Goal: Information Seeking & Learning: Compare options

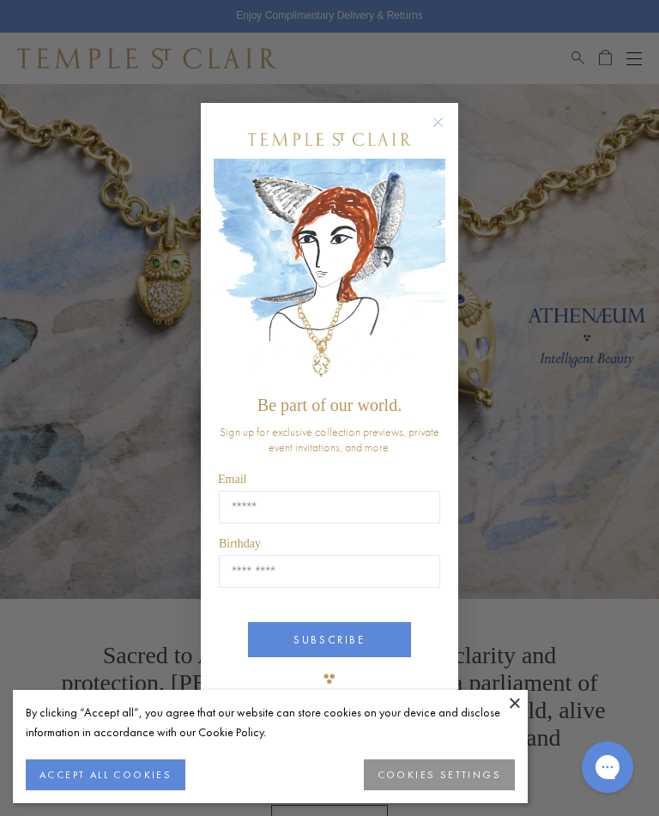
click at [437, 126] on circle "Close dialog" at bounding box center [438, 122] width 21 height 21
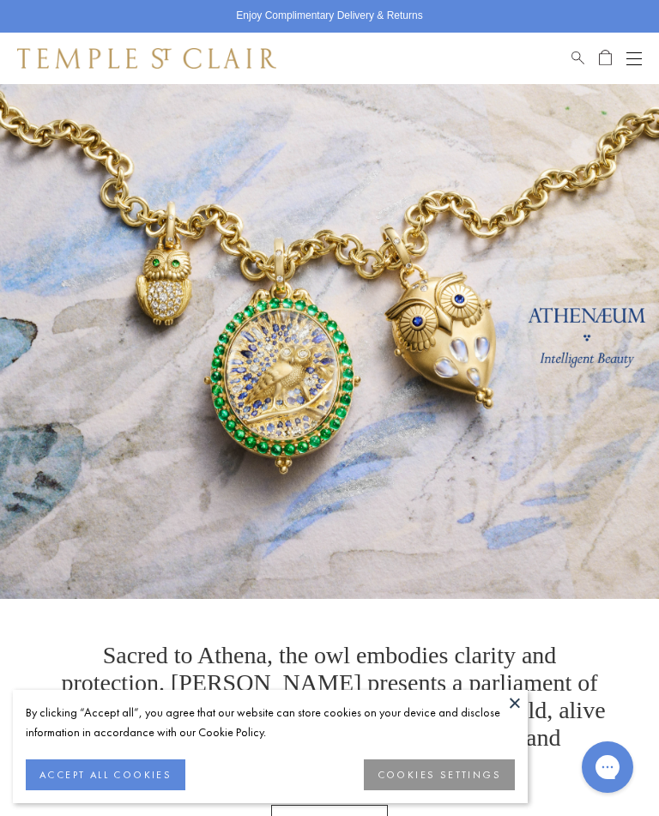
click at [514, 706] on button at bounding box center [515, 703] width 26 height 26
click at [519, 700] on button at bounding box center [515, 703] width 26 height 26
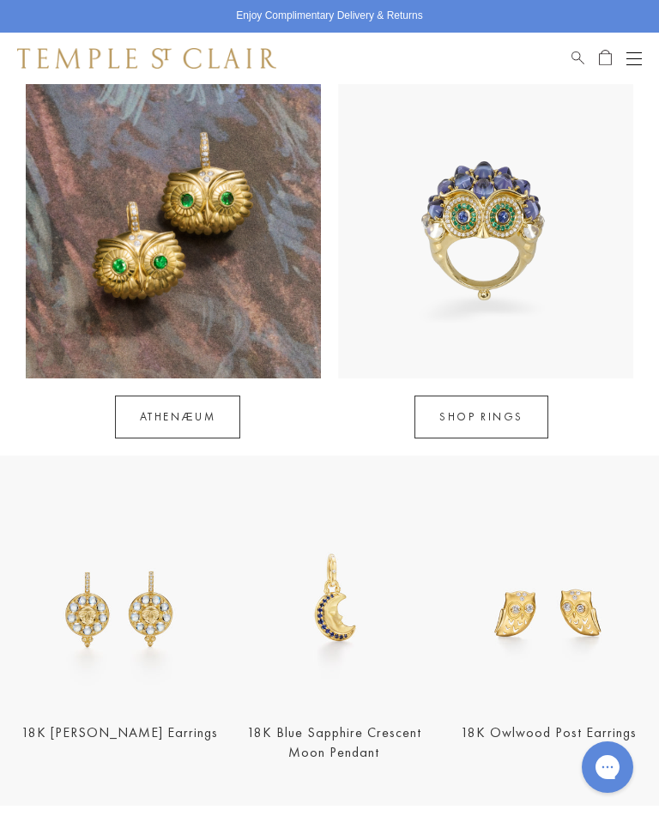
scroll to position [1173, 0]
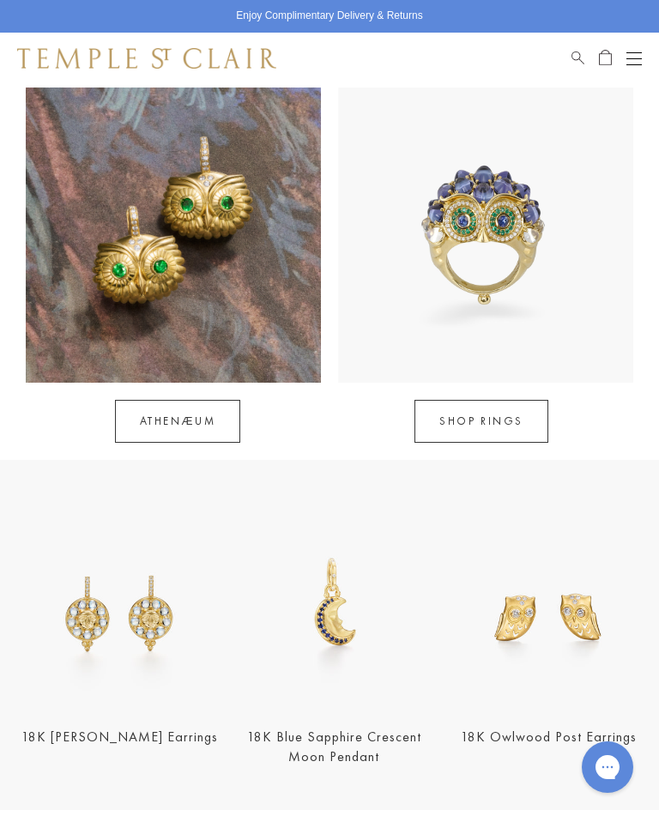
click at [342, 601] on img at bounding box center [334, 605] width 204 height 204
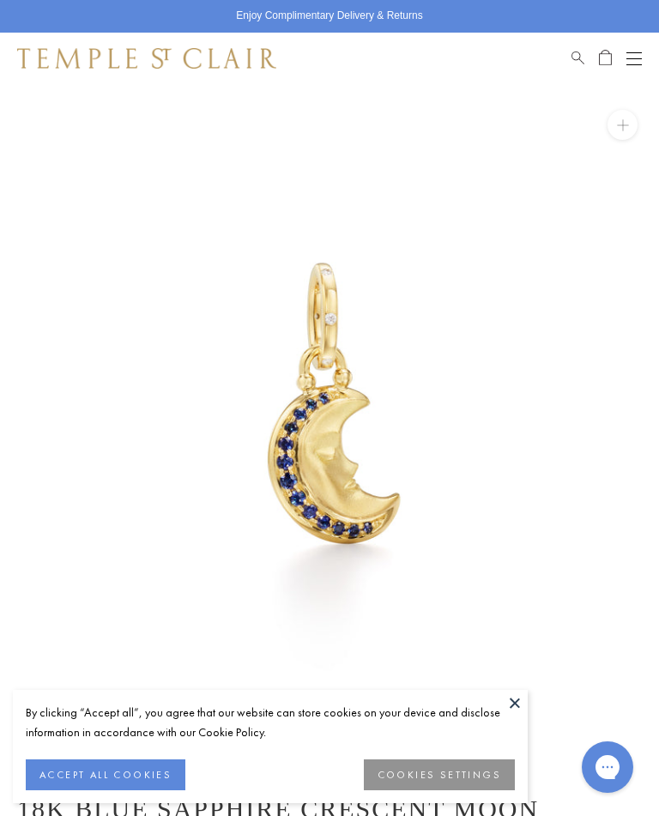
click at [512, 704] on button at bounding box center [515, 703] width 26 height 26
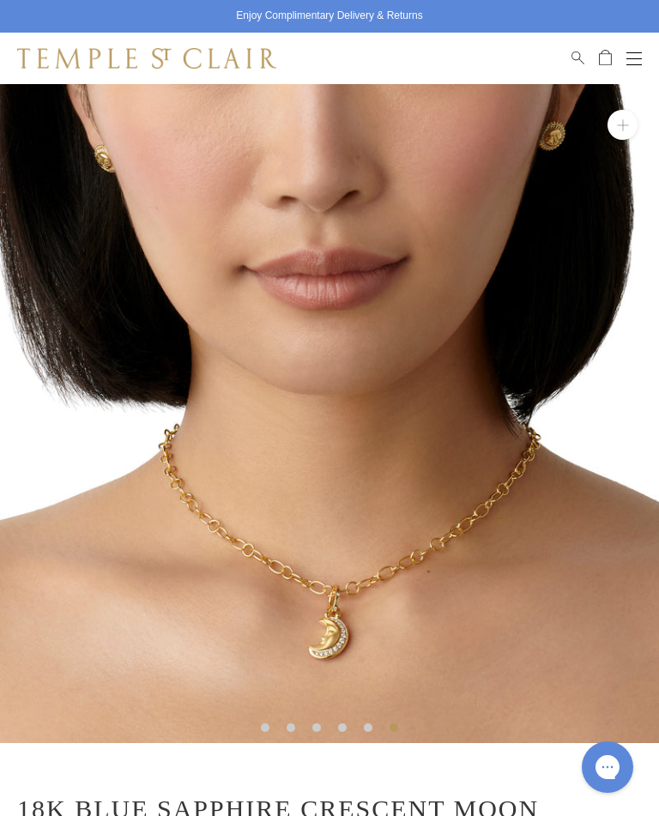
click at [577, 59] on span "Search" at bounding box center [578, 55] width 13 height 15
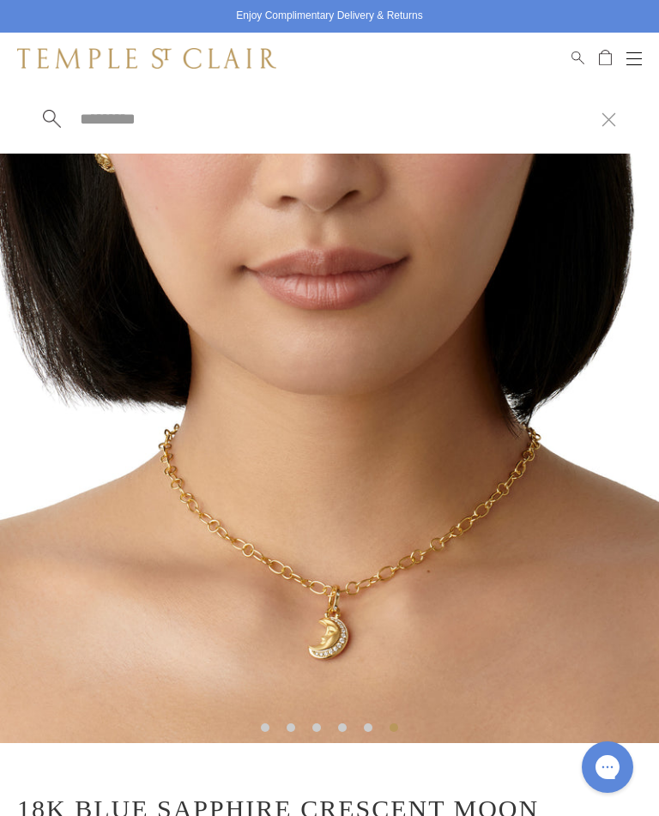
click at [118, 126] on input "search" at bounding box center [340, 119] width 524 height 20
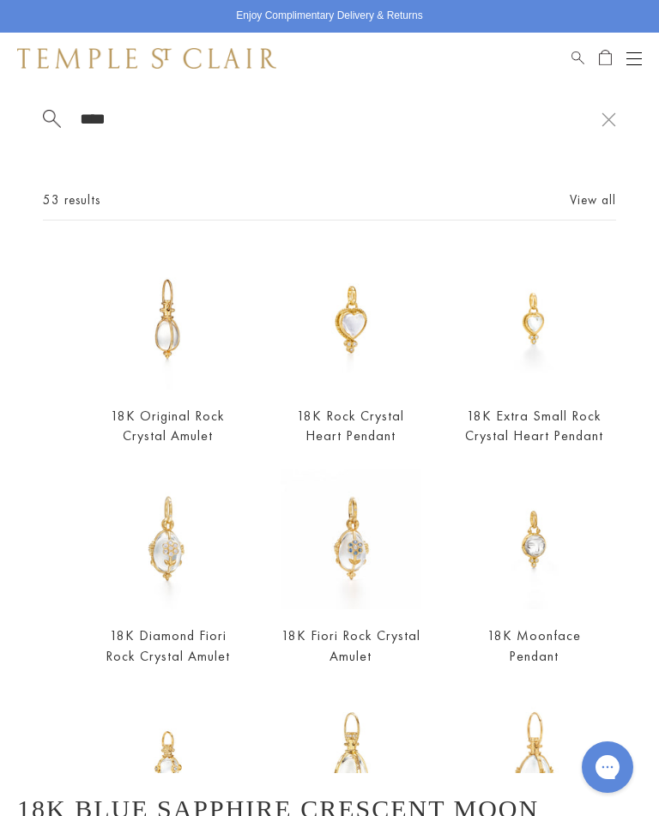
type input "****"
click at [587, 199] on link "View all" at bounding box center [593, 200] width 46 height 19
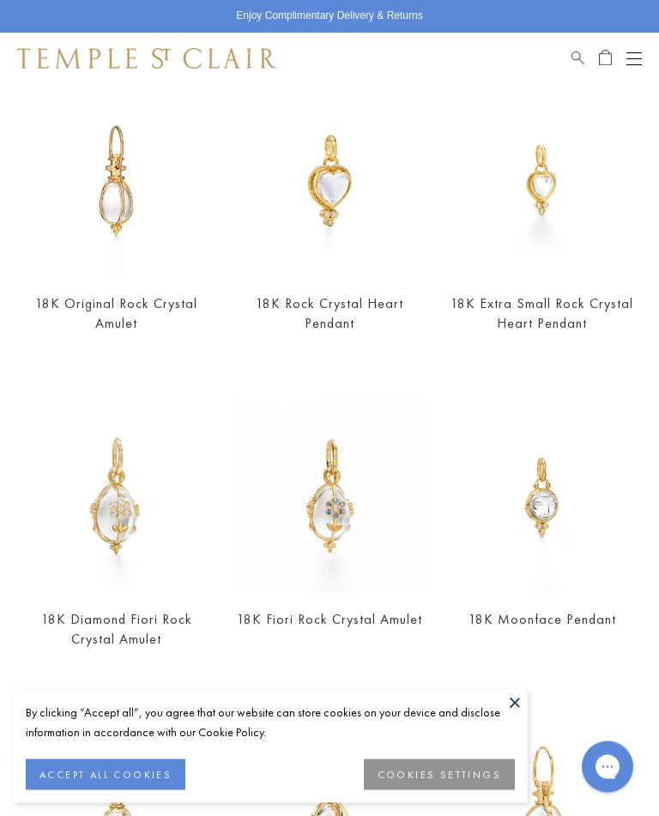
scroll to position [160, 0]
click at [518, 716] on button at bounding box center [515, 703] width 26 height 26
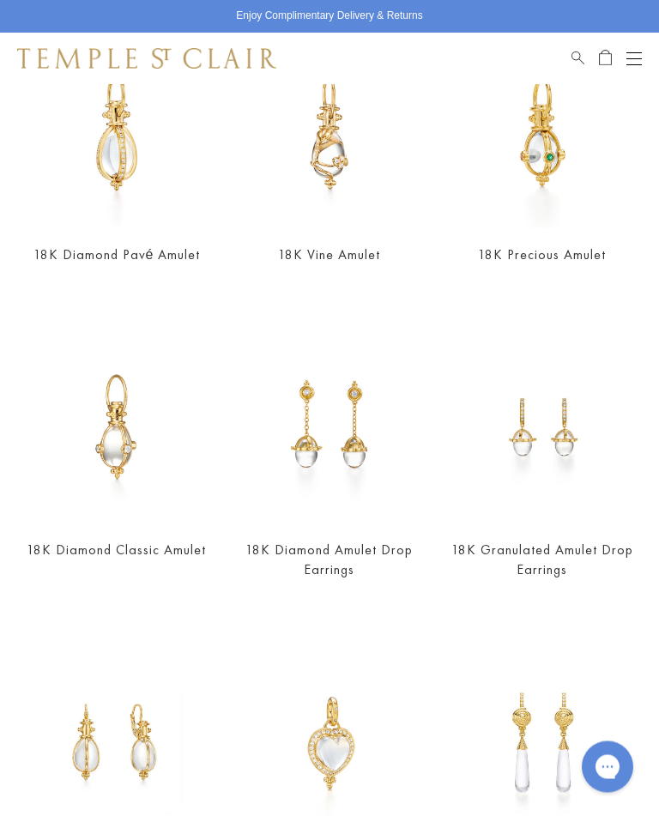
scroll to position [1154, 0]
click at [121, 451] on img at bounding box center [117, 427] width 192 height 192
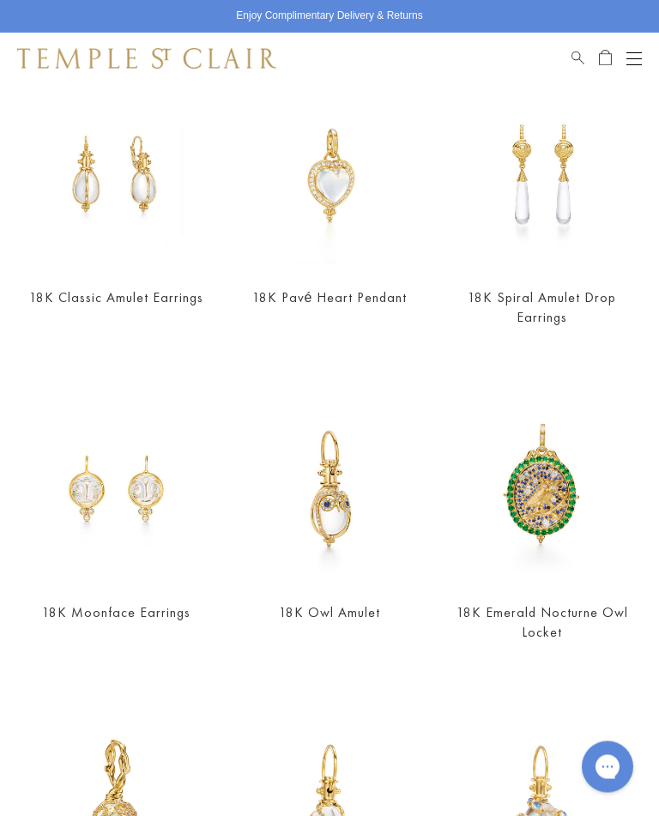
scroll to position [1724, 0]
click at [148, 504] on img at bounding box center [117, 489] width 192 height 192
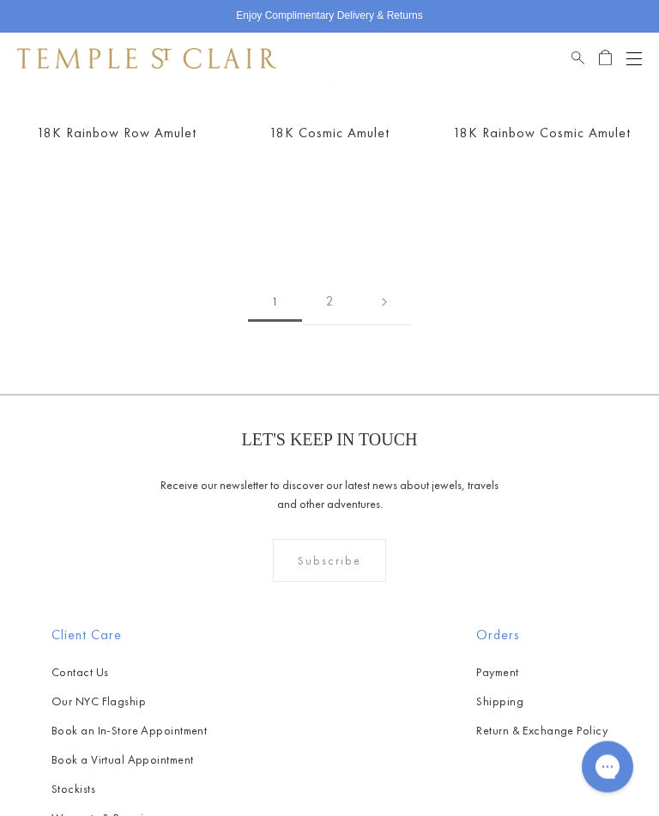
scroll to position [3759, 0]
click at [329, 284] on link "2" at bounding box center [330, 301] width 56 height 47
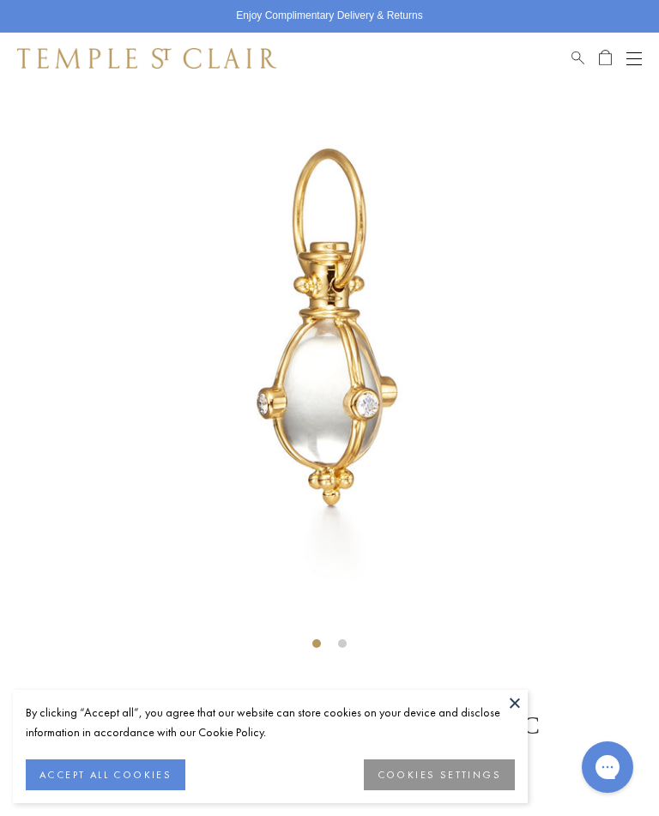
click at [519, 706] on button at bounding box center [515, 703] width 26 height 26
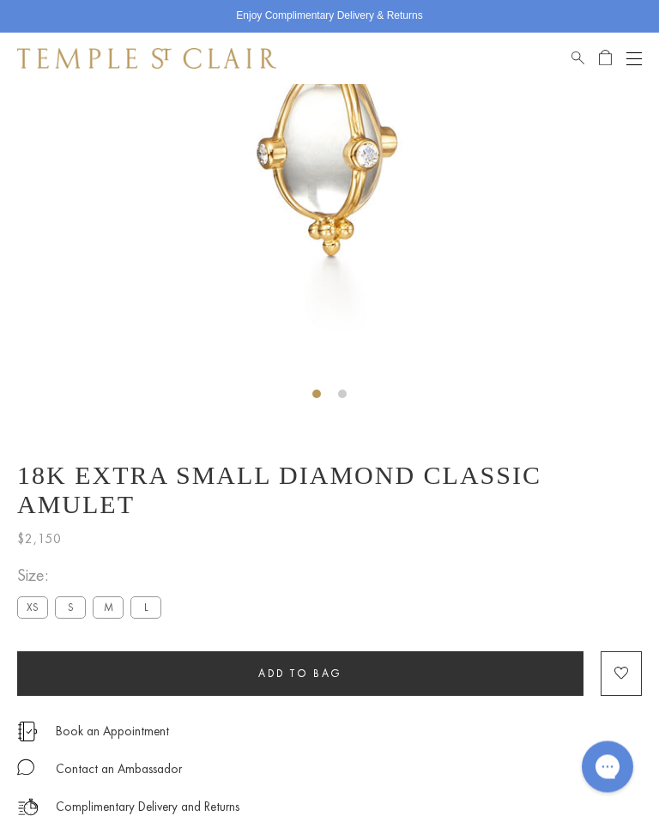
scroll to position [335, 0]
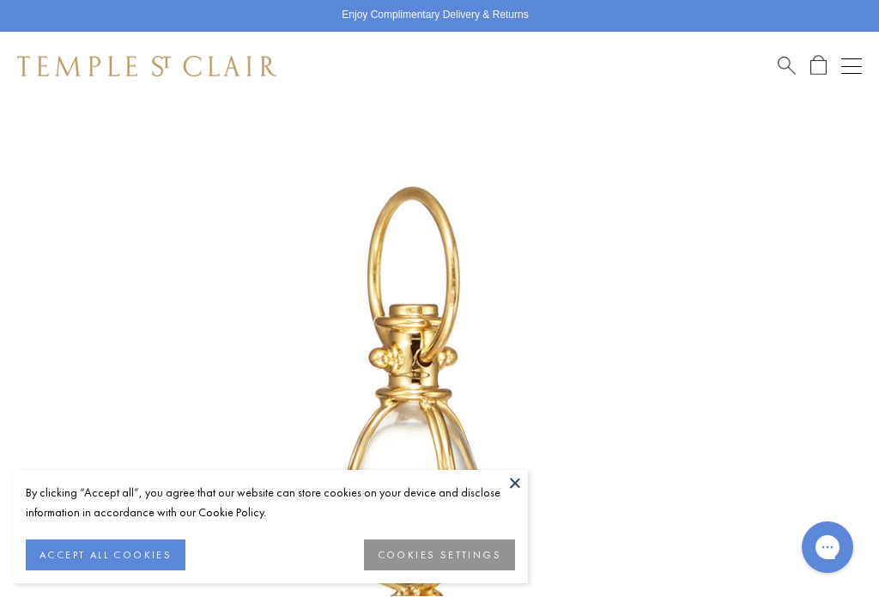
scroll to position [101, 0]
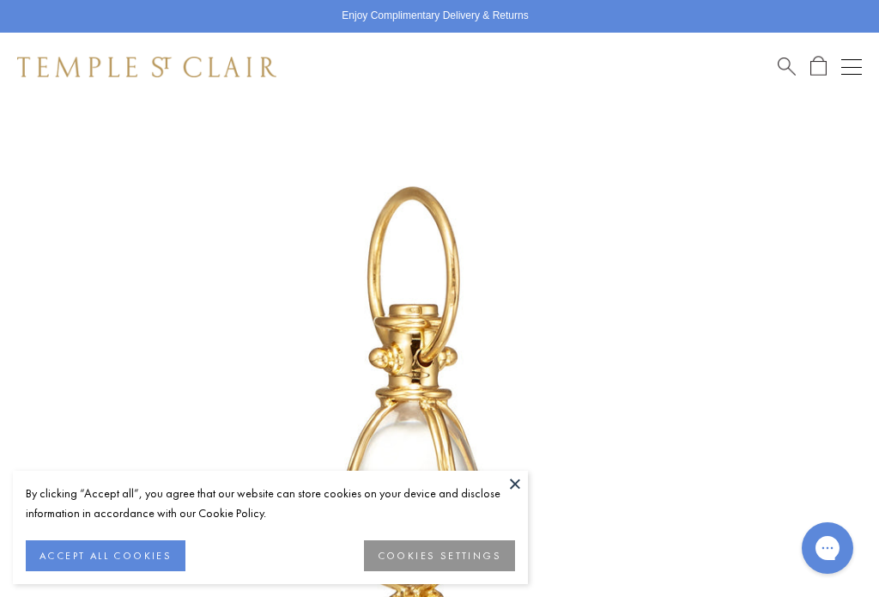
click at [514, 495] on button at bounding box center [515, 483] width 26 height 26
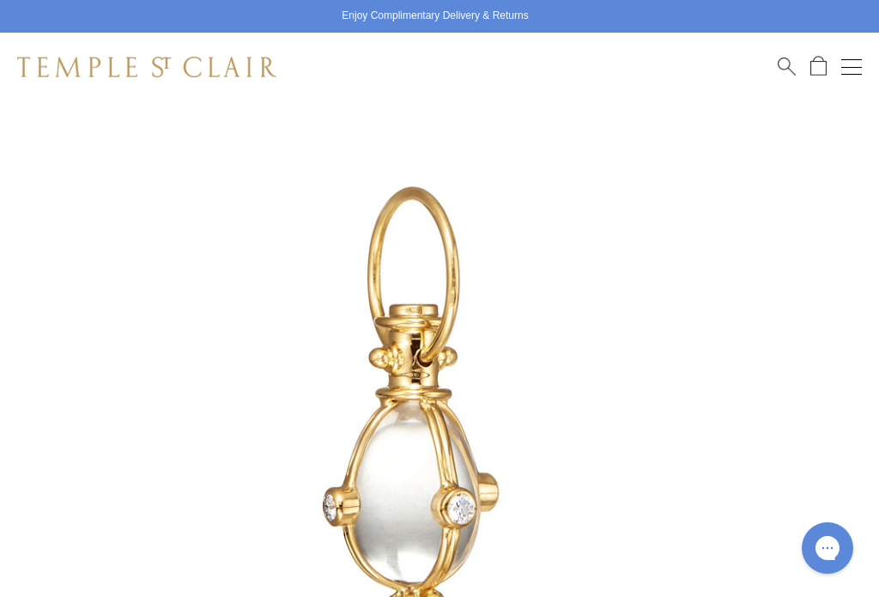
click at [647, 591] on img at bounding box center [413, 413] width 827 height 827
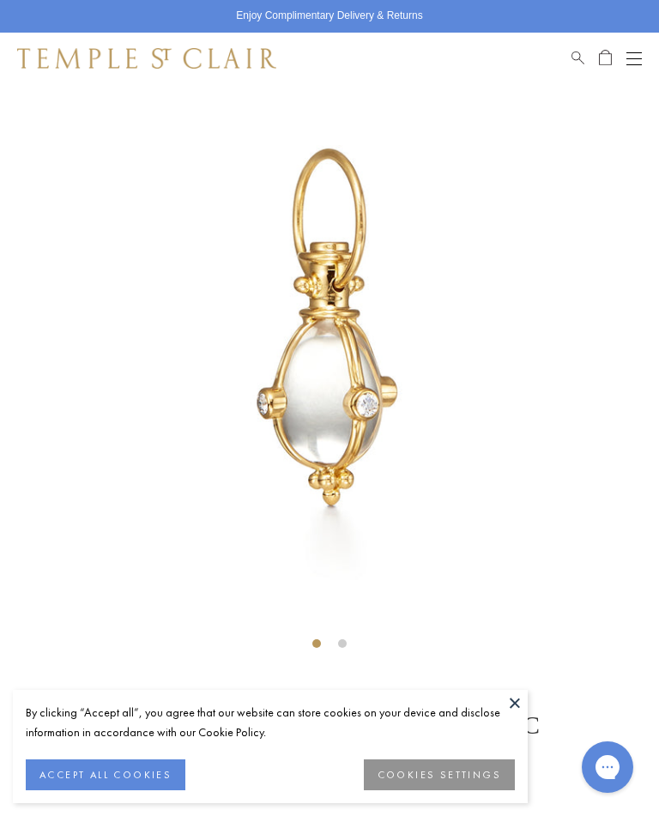
scroll to position [84, 0]
click at [513, 698] on button at bounding box center [515, 703] width 26 height 26
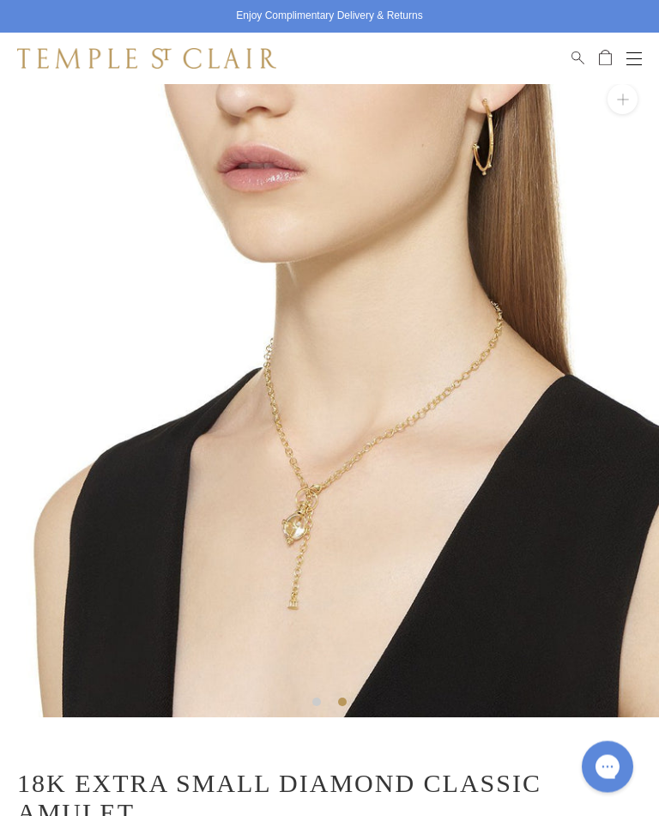
scroll to position [0, 0]
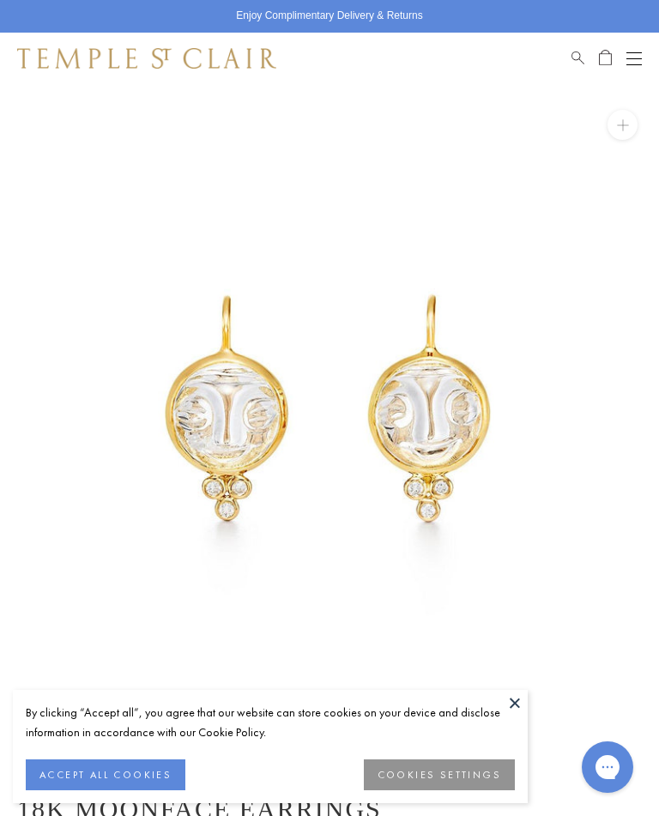
click at [514, 706] on button at bounding box center [515, 703] width 26 height 26
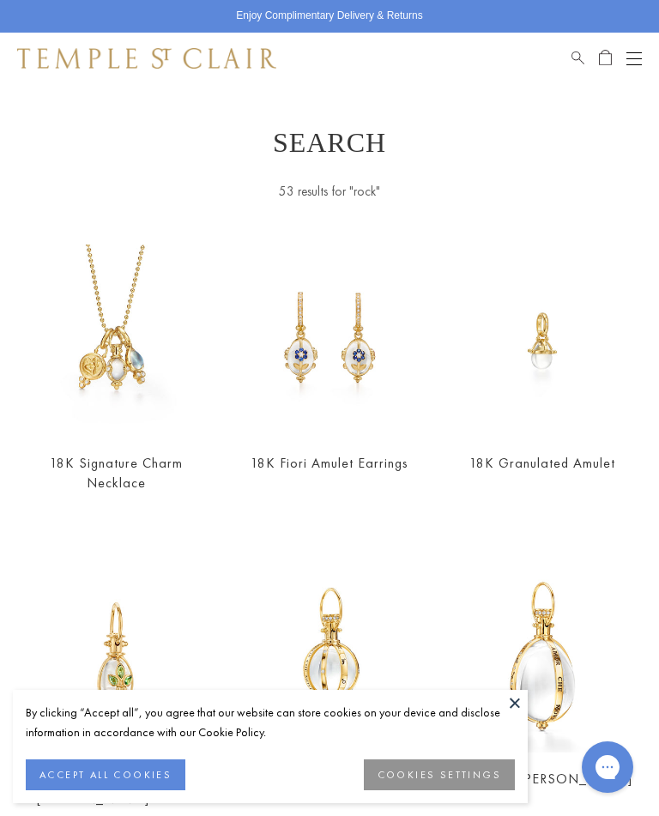
click at [519, 709] on button at bounding box center [515, 703] width 26 height 26
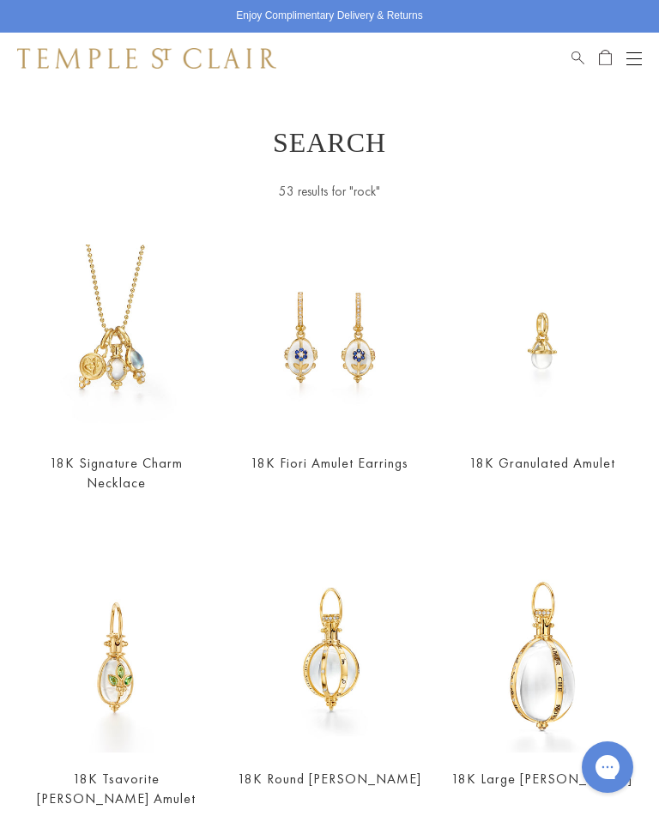
click at [362, 367] on img at bounding box center [329, 341] width 192 height 192
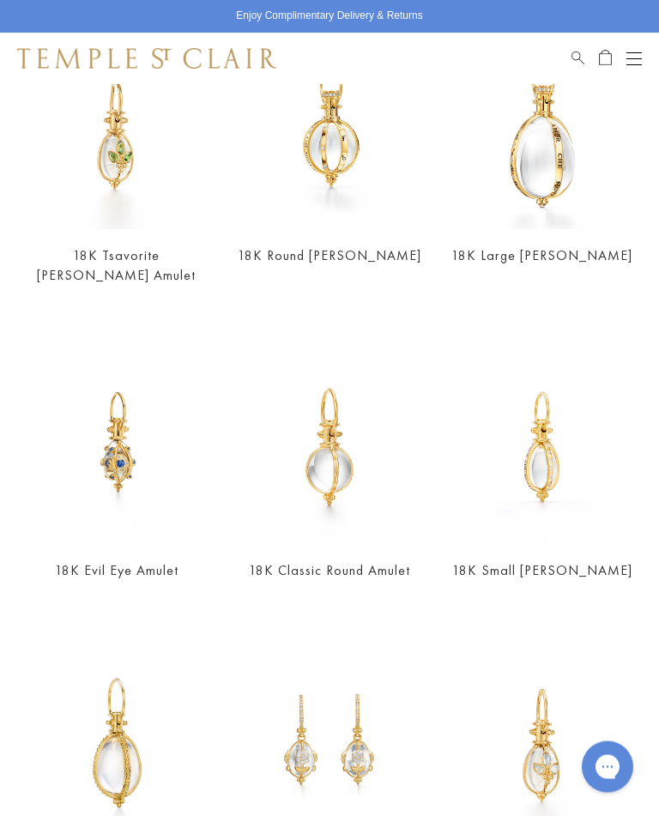
scroll to position [524, 0]
click at [117, 440] on img at bounding box center [117, 448] width 192 height 192
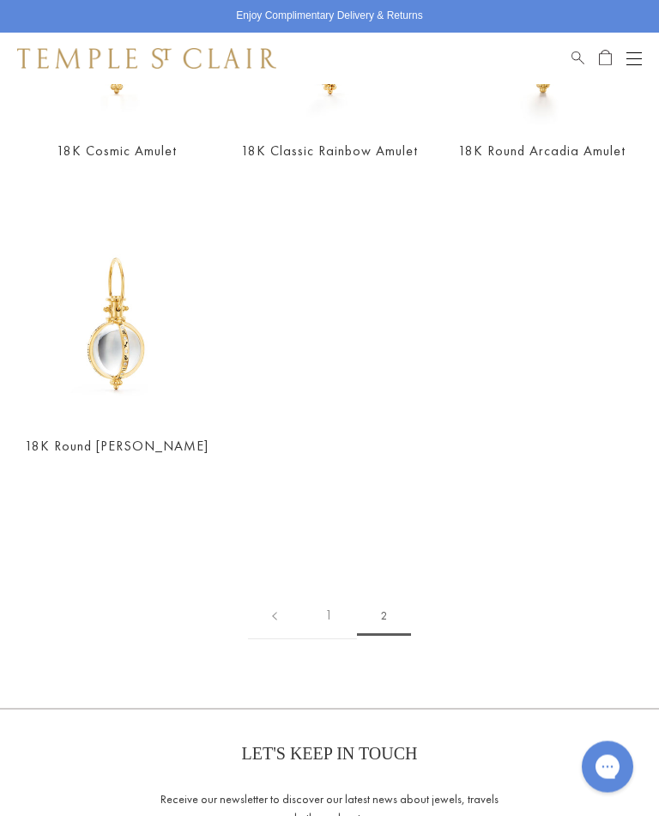
scroll to position [1554, 0]
click at [115, 341] on img at bounding box center [117, 323] width 192 height 192
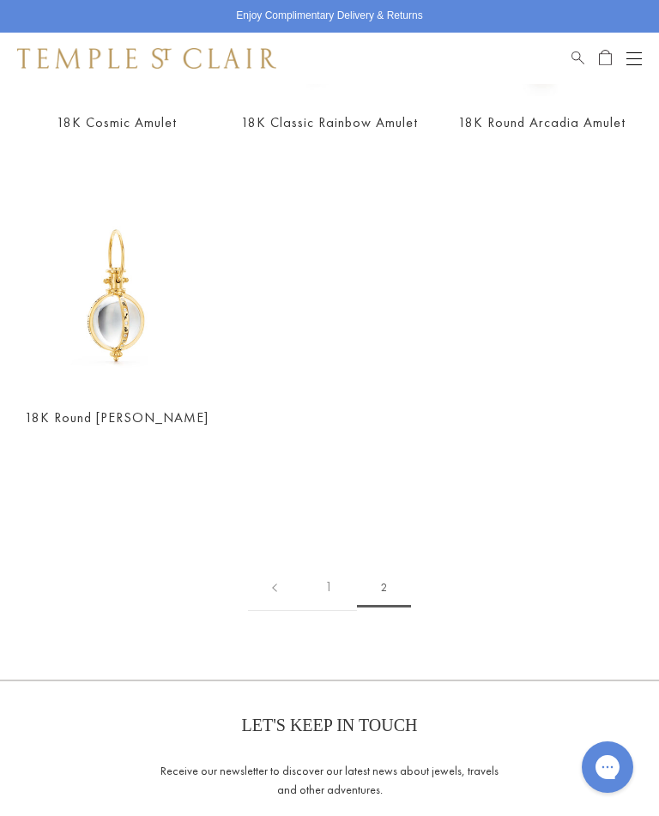
click at [572, 62] on span "Search" at bounding box center [578, 55] width 13 height 15
click at [580, 66] on link "Search" at bounding box center [578, 58] width 13 height 21
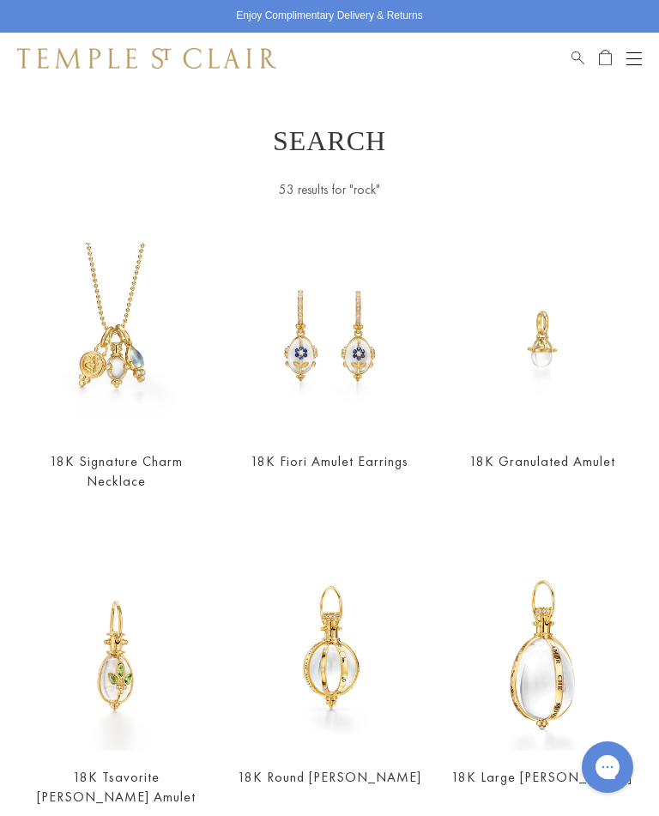
scroll to position [0, 0]
click at [573, 56] on span "Search" at bounding box center [578, 55] width 13 height 15
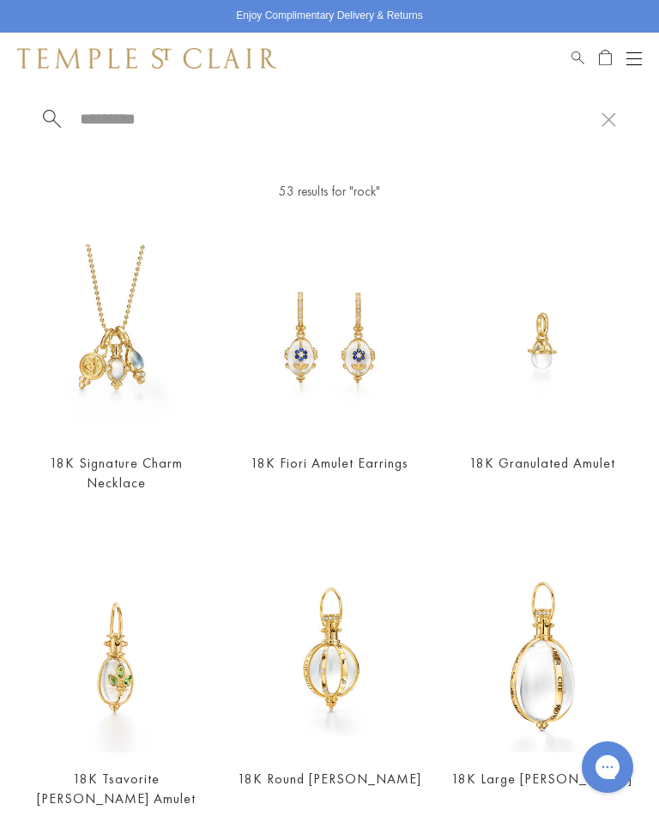
click at [118, 127] on input "search" at bounding box center [340, 119] width 524 height 20
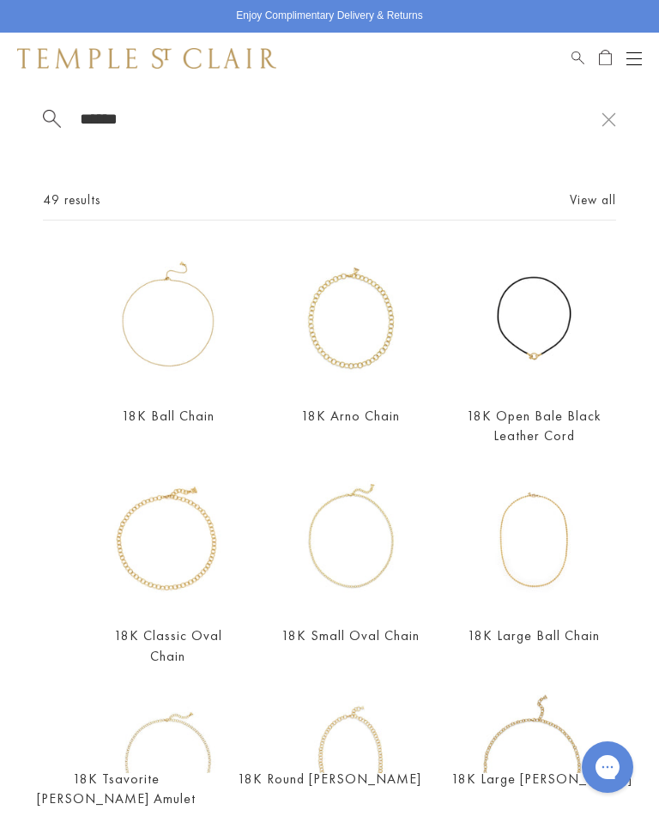
type input "******"
click at [596, 207] on link "View all" at bounding box center [593, 200] width 46 height 19
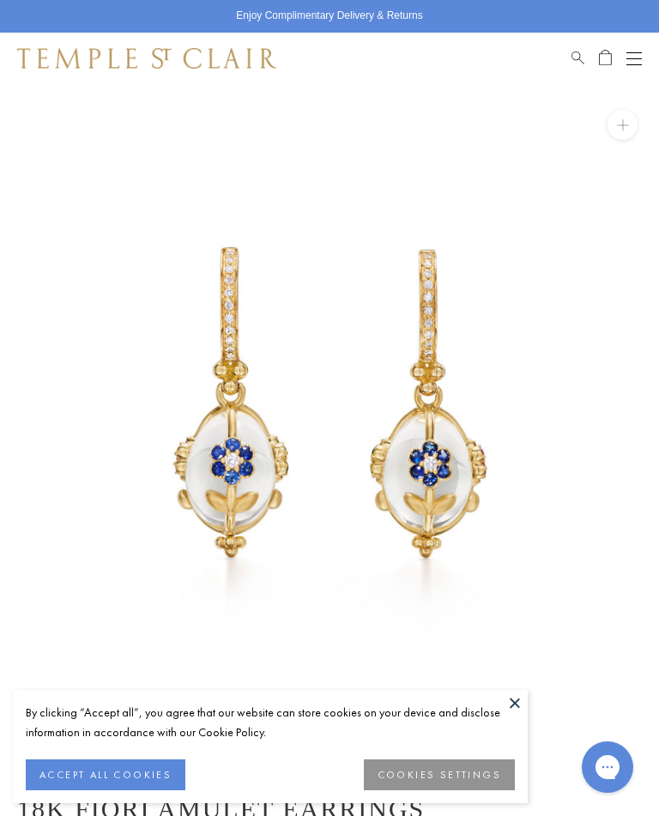
click at [525, 708] on button at bounding box center [515, 703] width 26 height 26
